Goal: Find specific page/section: Find specific page/section

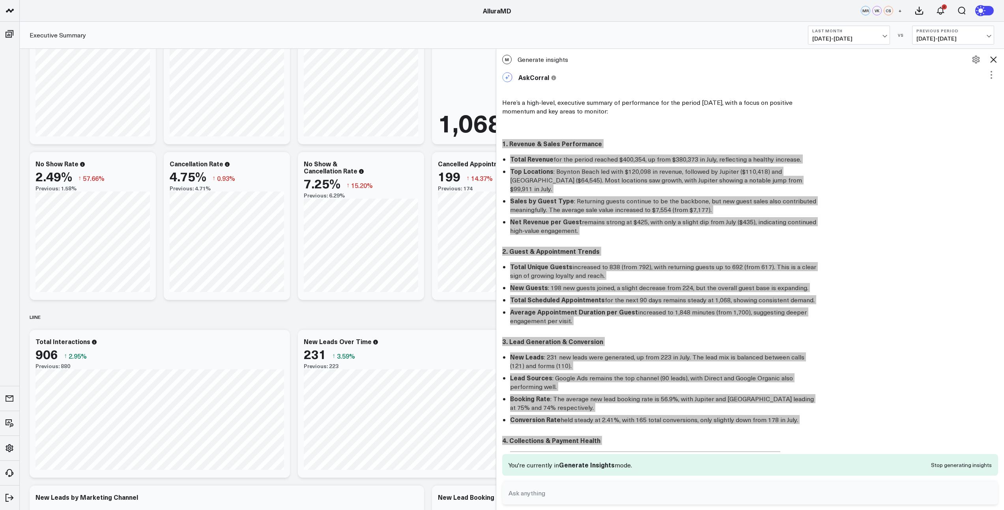
scroll to position [452, 0]
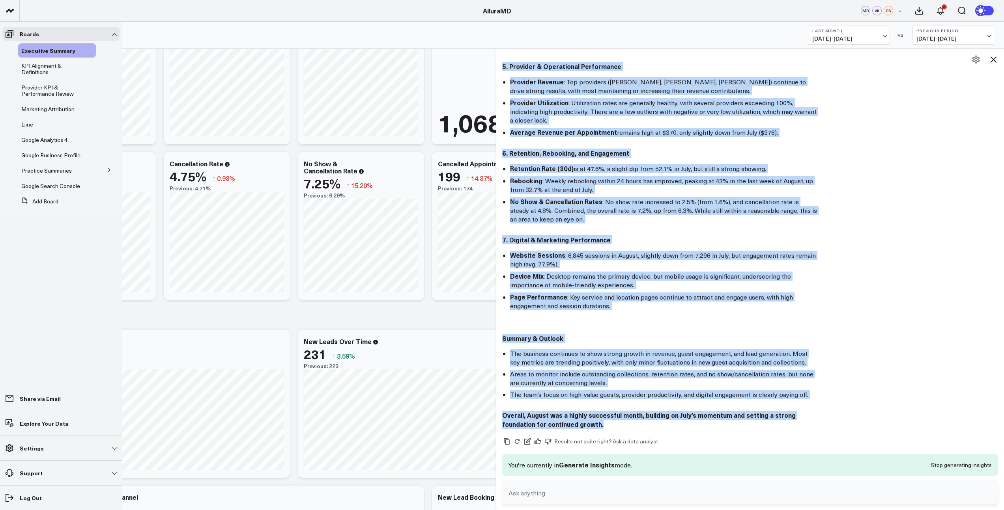
click at [110, 171] on icon at bounding box center [109, 170] width 5 height 5
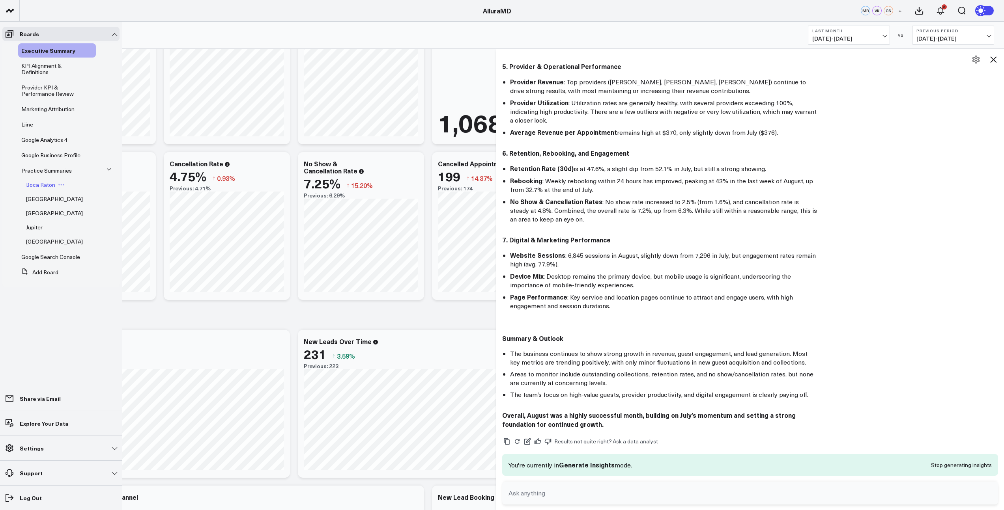
click at [46, 185] on span "Boca Raton" at bounding box center [40, 184] width 29 height 7
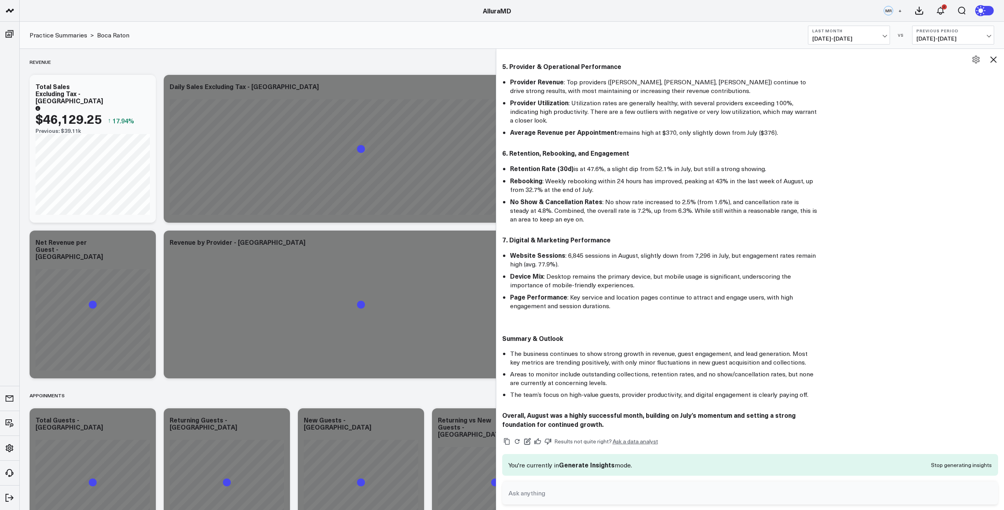
click at [993, 59] on icon at bounding box center [993, 59] width 6 height 6
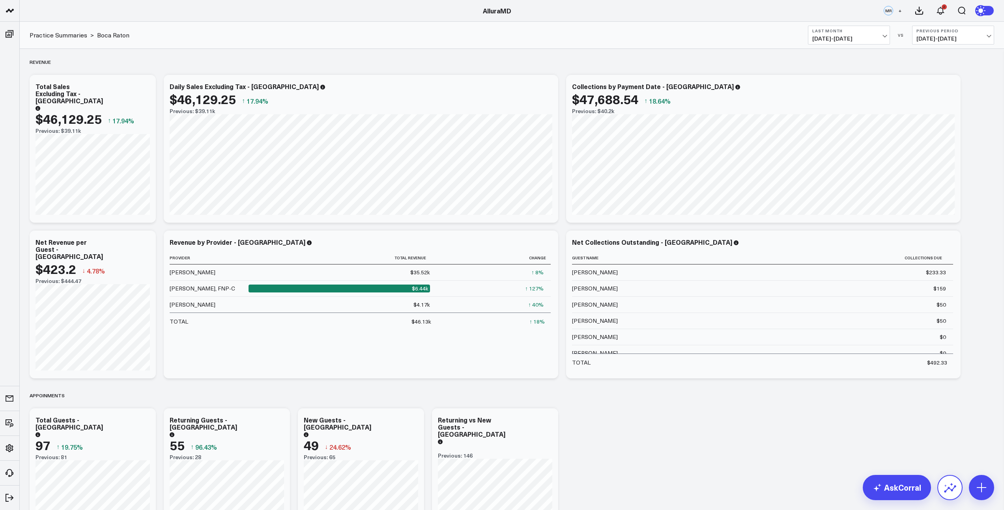
click at [953, 487] on icon at bounding box center [950, 488] width 13 height 13
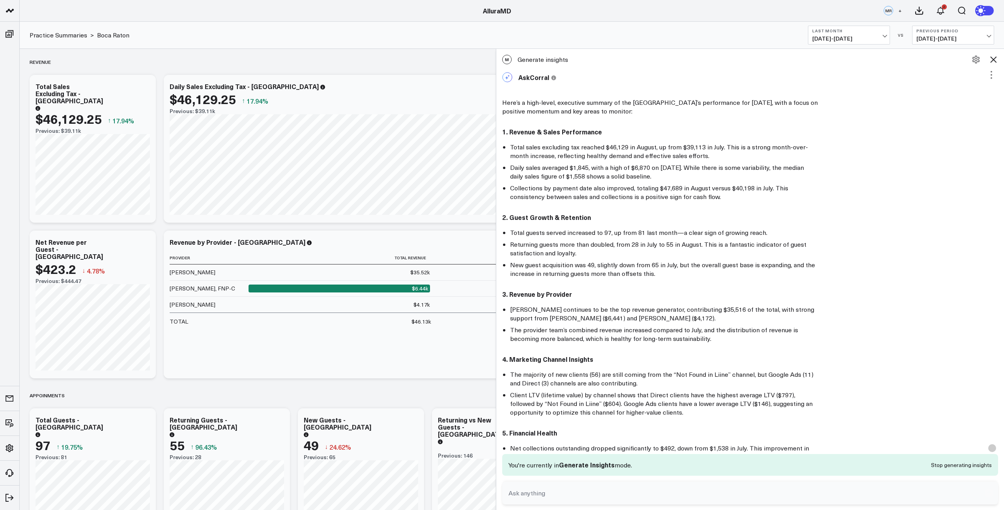
click at [541, 120] on div "Here’s a high-level, executive summary of the [GEOGRAPHIC_DATA]’s performance f…" at bounding box center [750, 356] width 496 height 516
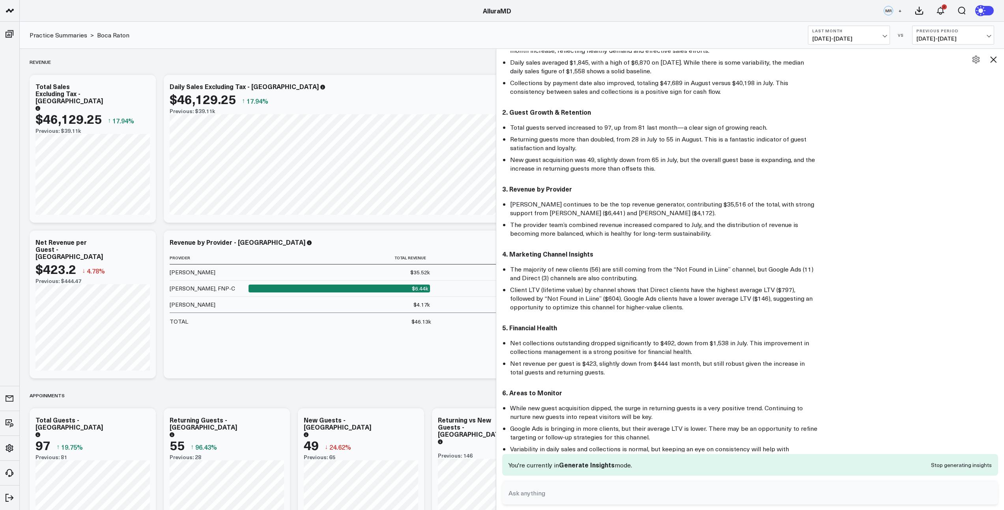
scroll to position [205, 0]
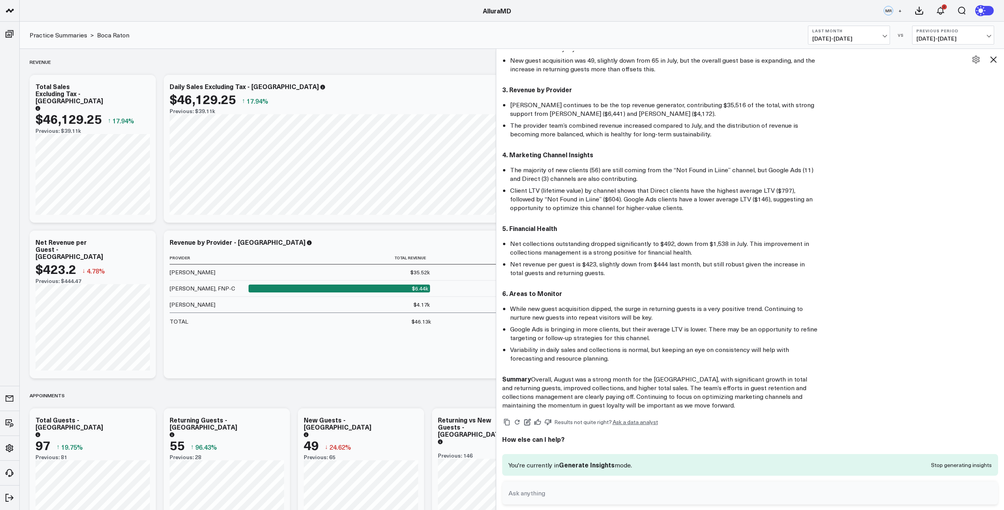
drag, startPoint x: 506, startPoint y: 103, endPoint x: 747, endPoint y: 403, distance: 384.9
click at [747, 403] on div "Here’s a high-level, executive summary of the [GEOGRAPHIC_DATA]’s performance f…" at bounding box center [750, 151] width 496 height 516
copy div "Lore’i d sita-conse, adipiscin elitsed do eiu Temp Incid utlabo’e doloremagna a…"
